Goal: Task Accomplishment & Management: Manage account settings

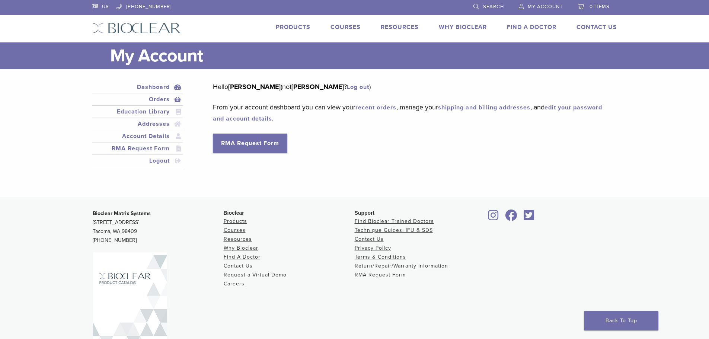
click at [162, 99] on link "Orders" at bounding box center [138, 99] width 88 height 9
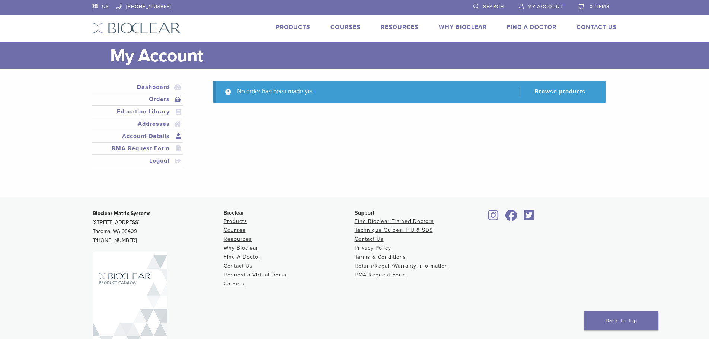
click at [153, 139] on link "Account Details" at bounding box center [138, 136] width 88 height 9
